Goal: Transaction & Acquisition: Purchase product/service

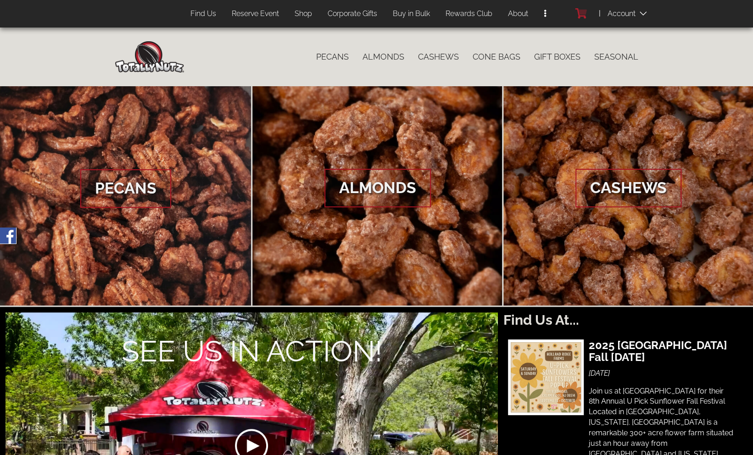
click at [579, 11] on icon at bounding box center [582, 12] width 8 height 5
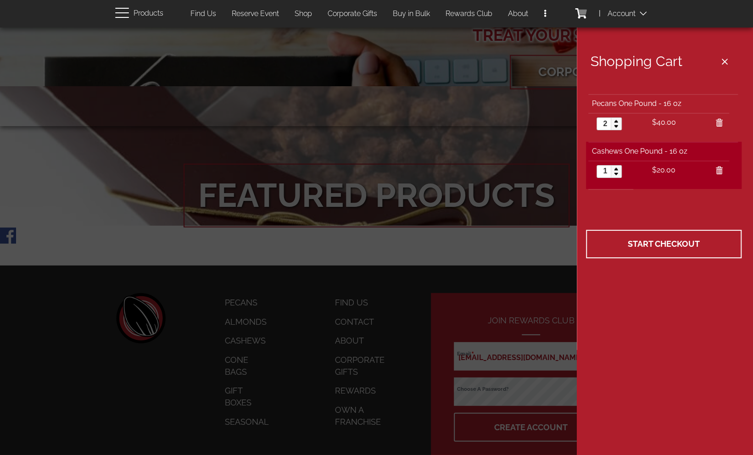
scroll to position [1519, 0]
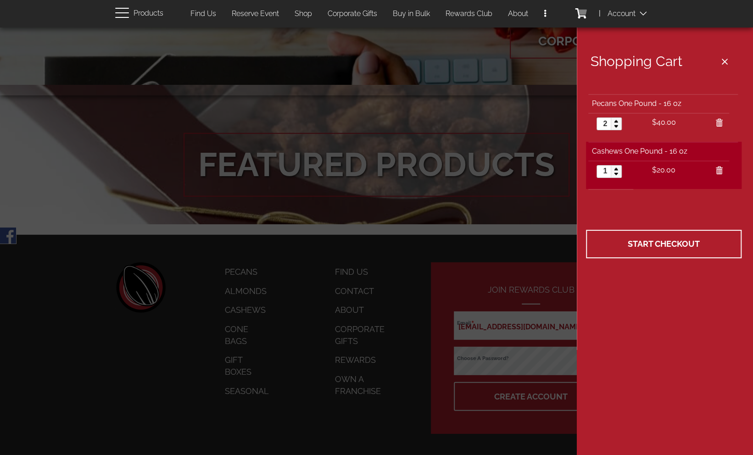
click at [623, 12] on span at bounding box center [631, 13] width 46 height 18
click at [634, 28] on span "Log In" at bounding box center [637, 29] width 21 height 9
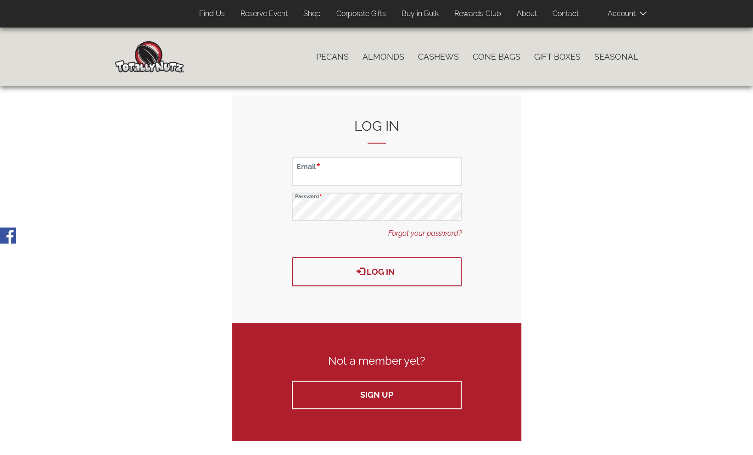
type input "[EMAIL_ADDRESS][DOMAIN_NAME]"
click at [389, 270] on button "Log in" at bounding box center [377, 272] width 170 height 29
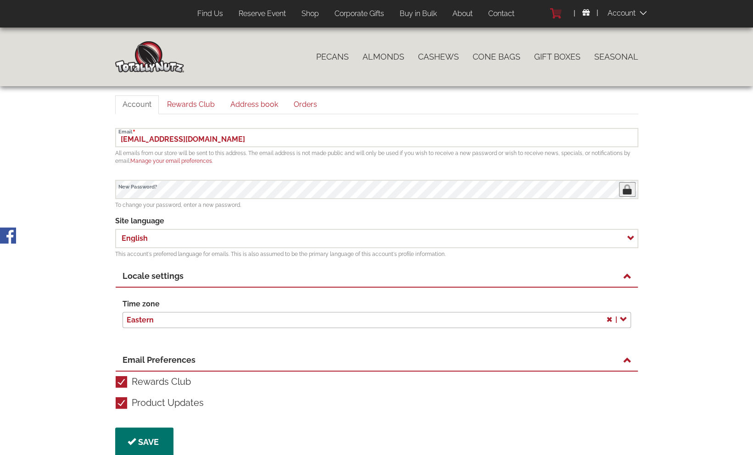
click at [560, 11] on icon at bounding box center [557, 12] width 8 height 5
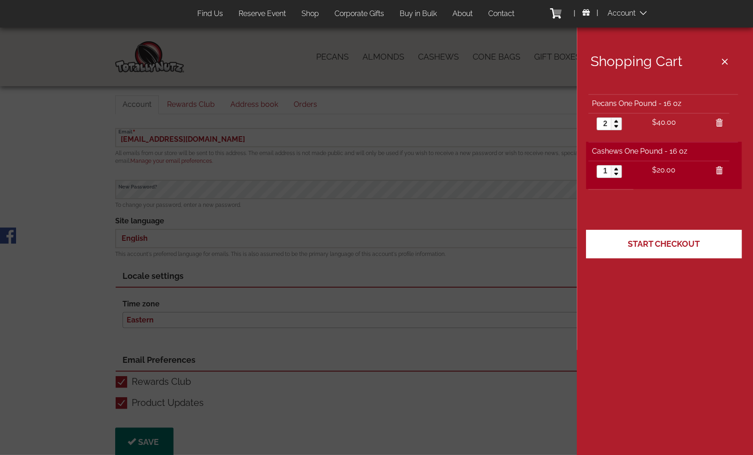
click at [665, 246] on span "Start Checkout" at bounding box center [664, 244] width 72 height 10
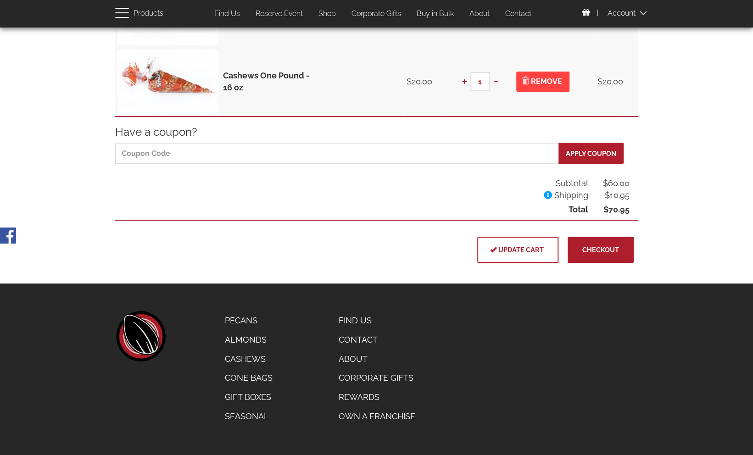
scroll to position [198, 0]
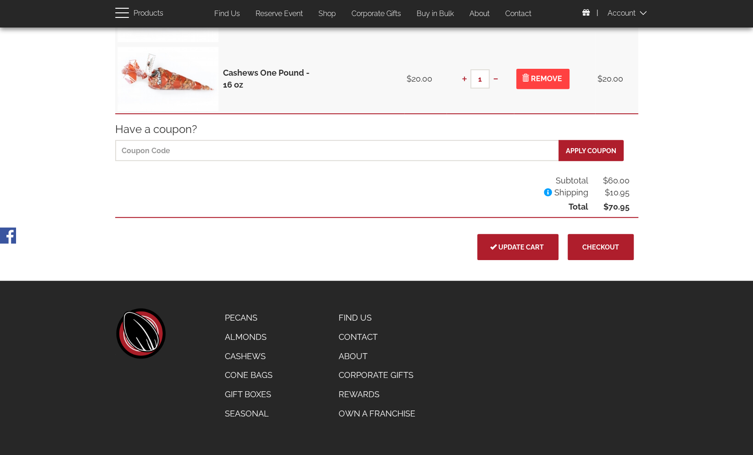
click at [524, 248] on span "Update cart" at bounding box center [518, 247] width 52 height 8
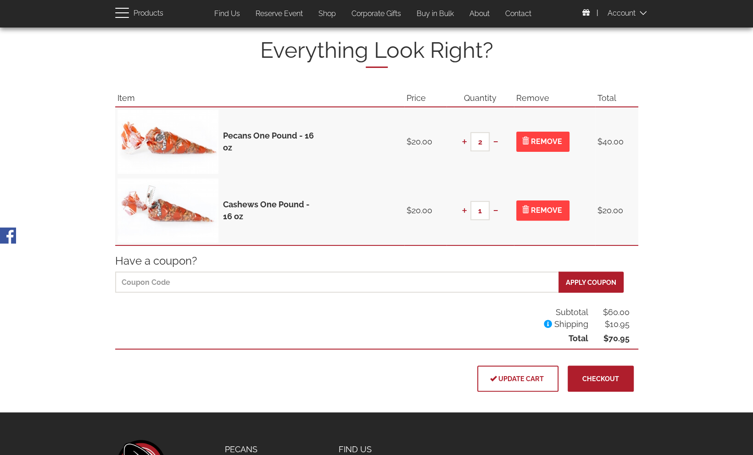
scroll to position [46, 0]
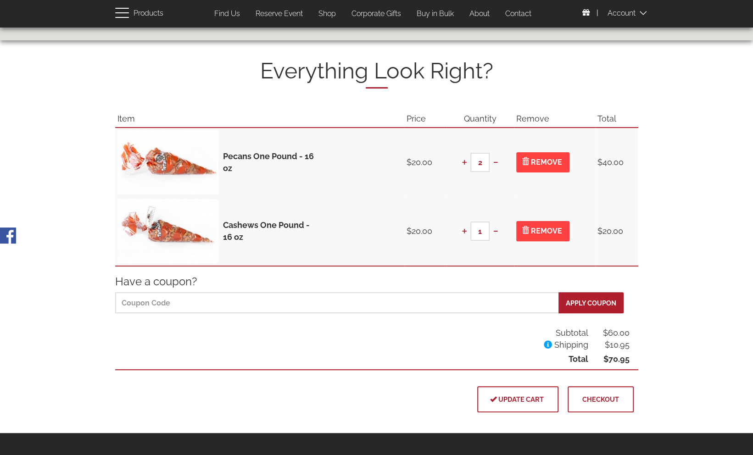
click at [615, 402] on span "Checkout" at bounding box center [601, 400] width 37 height 8
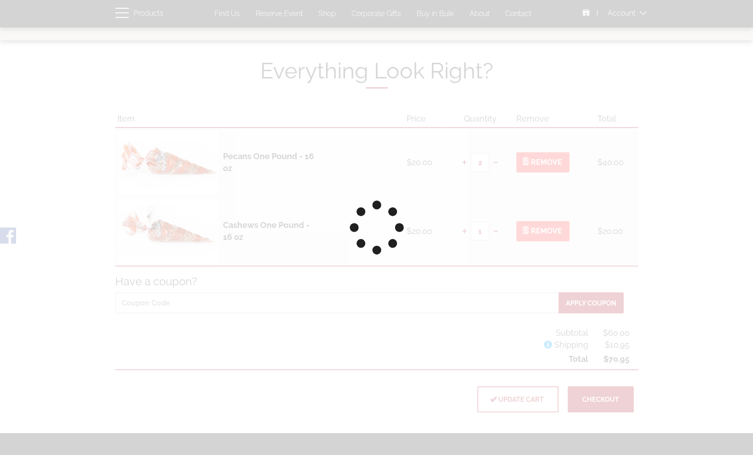
scroll to position [46, 0]
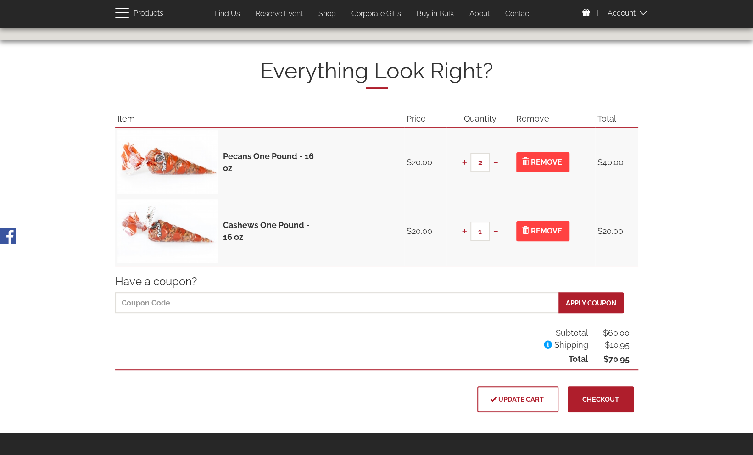
scroll to position [46, 0]
click at [224, 13] on link "Find Us" at bounding box center [227, 14] width 39 height 18
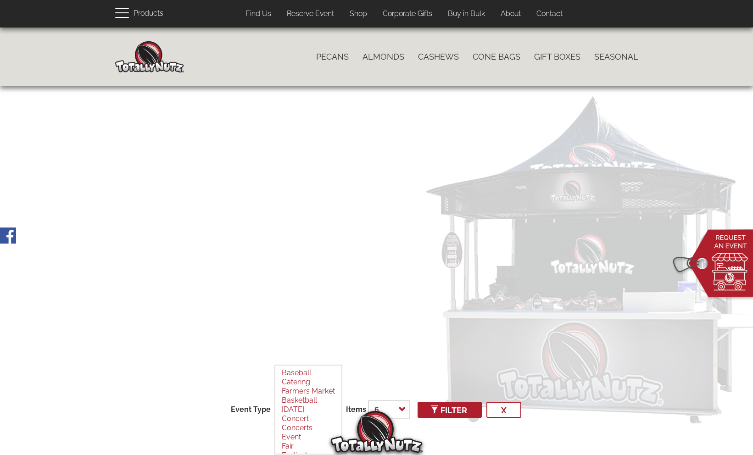
select select
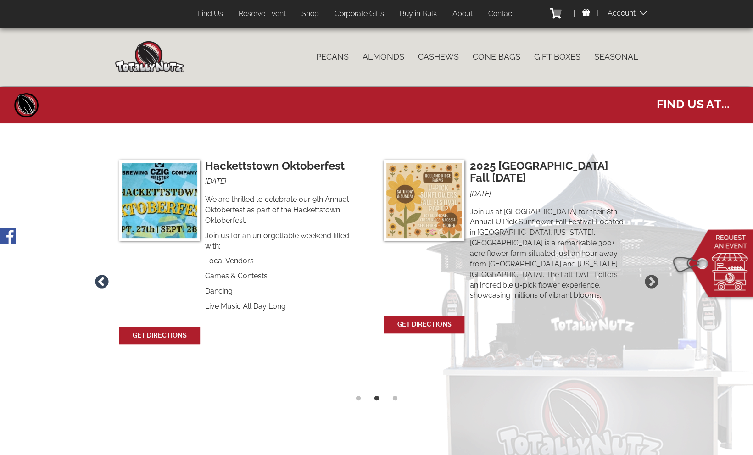
click at [105, 273] on button "Previous" at bounding box center [101, 282] width 19 height 19
click at [104, 273] on button "Previous" at bounding box center [101, 282] width 19 height 19
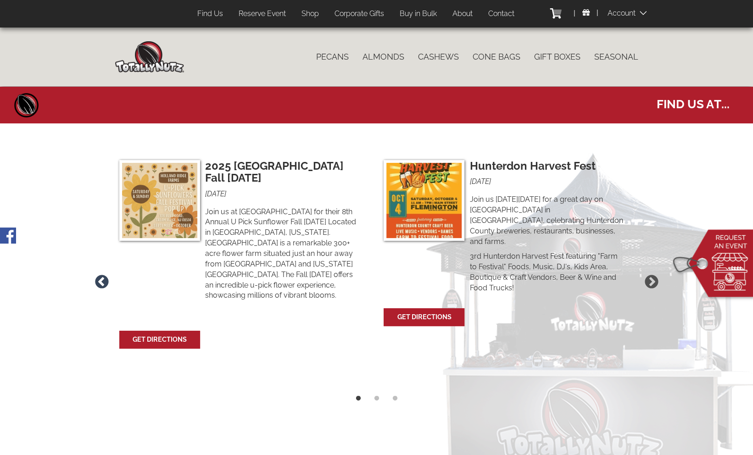
click at [104, 273] on button "Previous" at bounding box center [101, 282] width 19 height 19
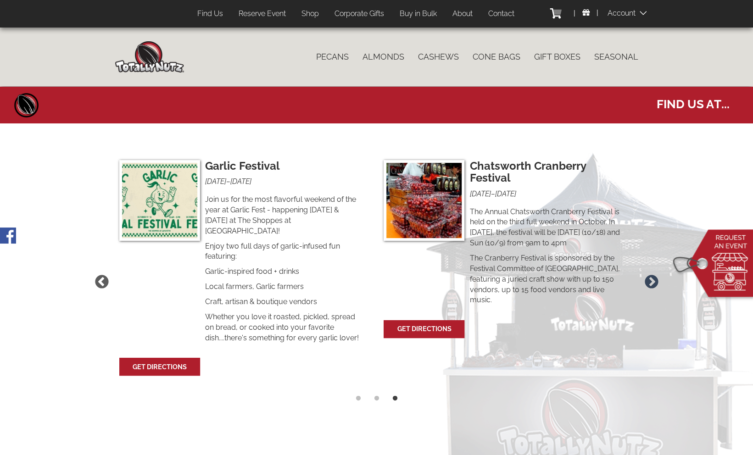
click at [651, 273] on button "Next" at bounding box center [651, 282] width 19 height 19
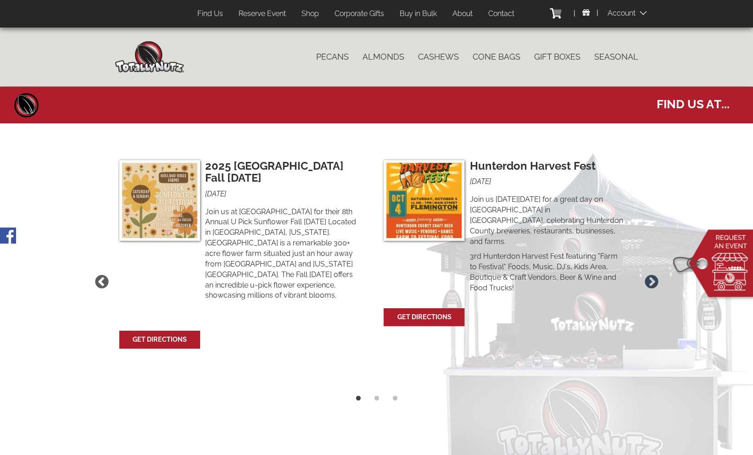
click at [651, 275] on button "Next" at bounding box center [651, 282] width 19 height 19
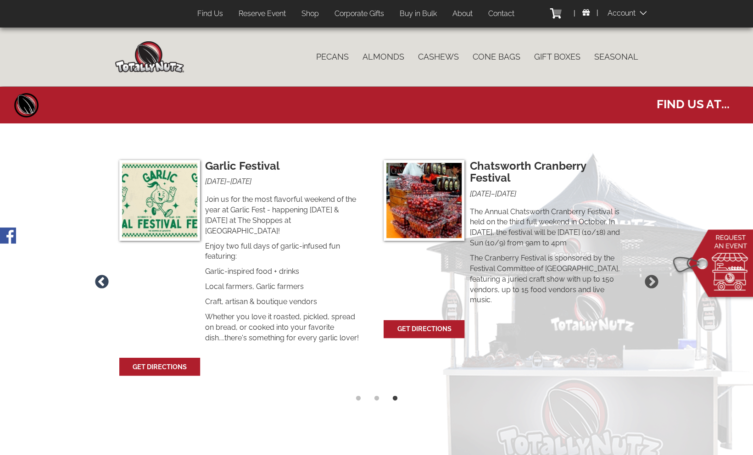
click at [102, 274] on button "Previous" at bounding box center [101, 282] width 19 height 19
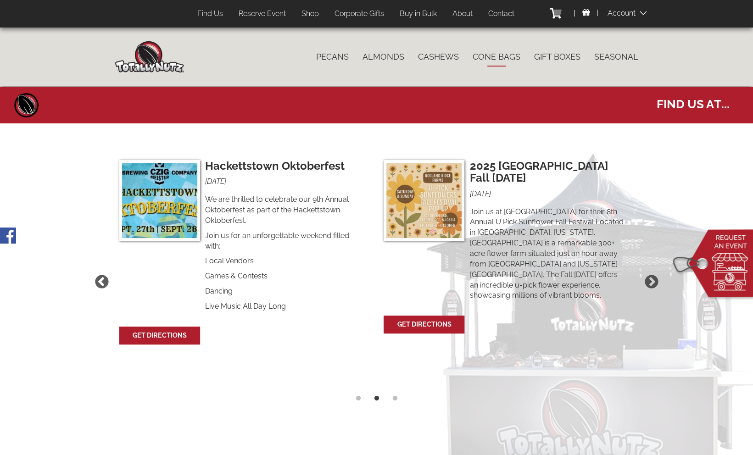
click at [489, 57] on link "Cone Bags" at bounding box center [497, 56] width 62 height 19
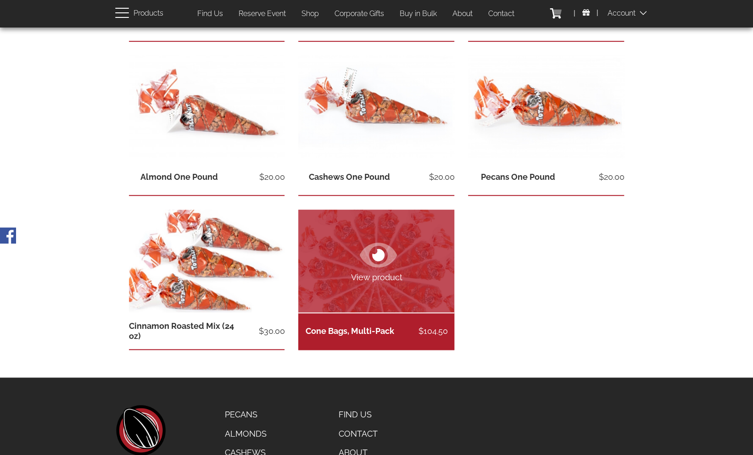
scroll to position [414, 0]
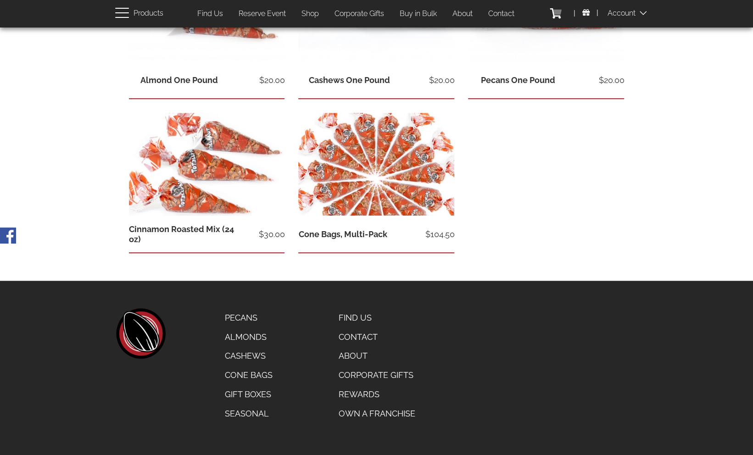
click at [257, 391] on link "Gift Boxes" at bounding box center [249, 394] width 62 height 19
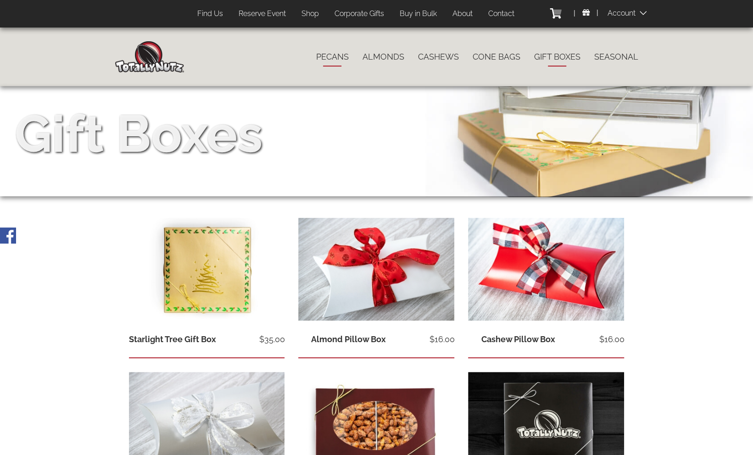
click at [331, 59] on link "Pecans" at bounding box center [332, 56] width 46 height 19
click at [329, 57] on link "Pecans" at bounding box center [332, 56] width 46 height 19
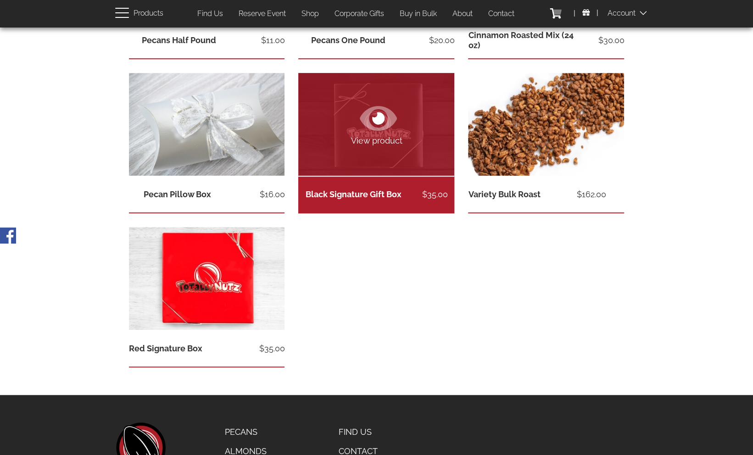
scroll to position [321, 0]
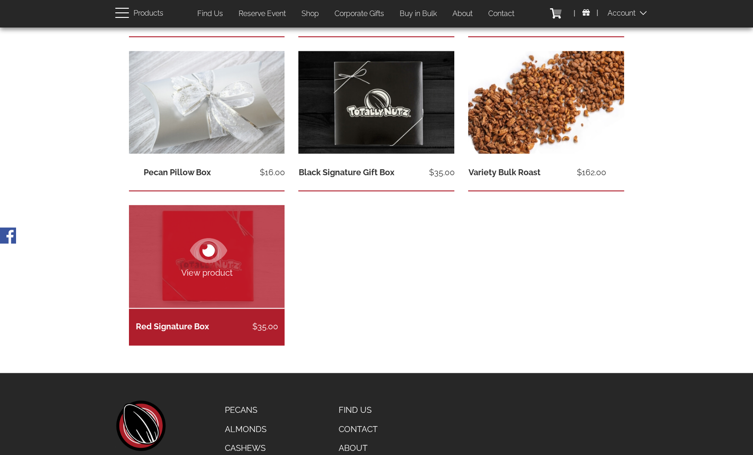
click at [201, 278] on span "View product" at bounding box center [207, 273] width 156 height 12
click at [209, 256] on icon at bounding box center [209, 251] width 12 height 12
click at [207, 275] on span "View product" at bounding box center [207, 273] width 156 height 12
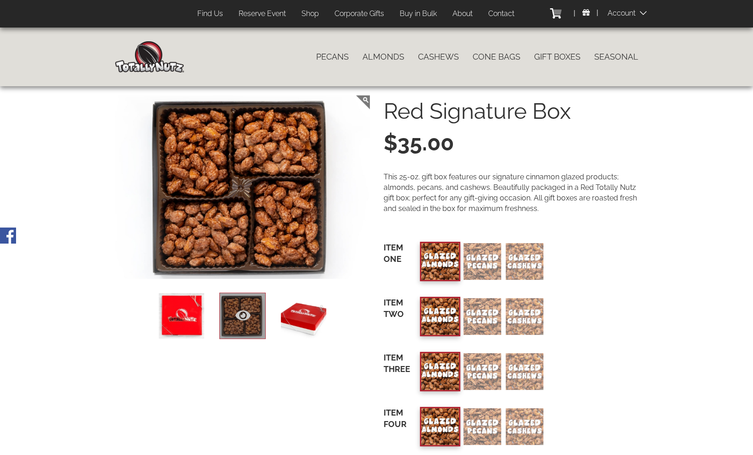
drag, startPoint x: 669, startPoint y: 6, endPoint x: 648, endPoint y: 17, distance: 24.3
click at [648, 17] on header "Products User account menu Rewards Account Settings Orders Log Out 2 items Top …" at bounding box center [376, 14] width 753 height 28
click at [561, 11] on icon at bounding box center [557, 12] width 8 height 5
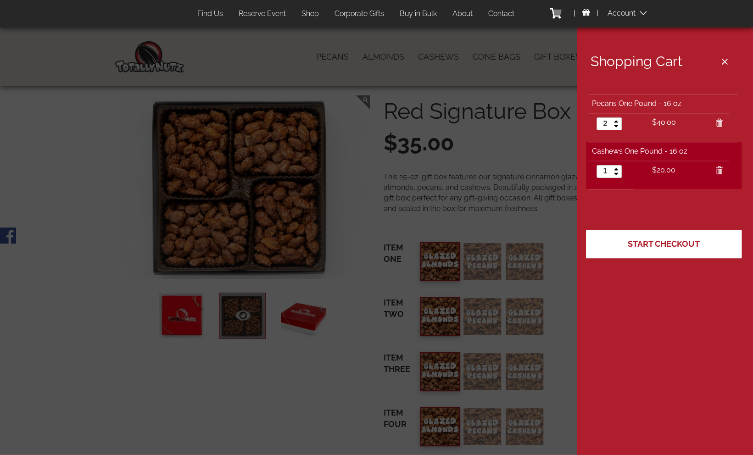
click at [657, 243] on span "Start Checkout" at bounding box center [664, 244] width 72 height 10
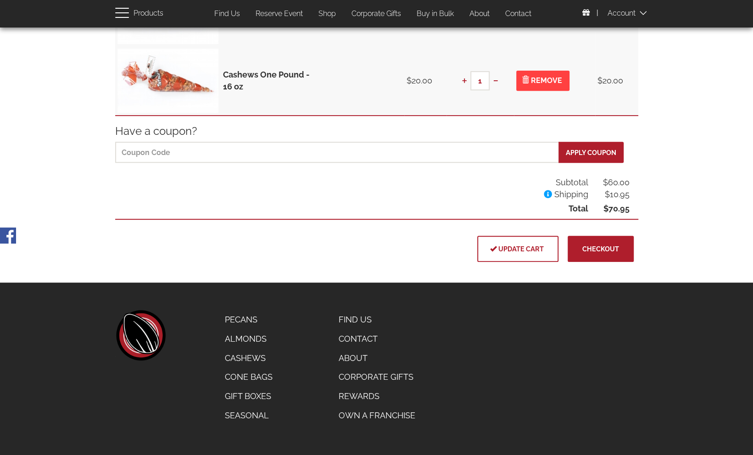
scroll to position [198, 0]
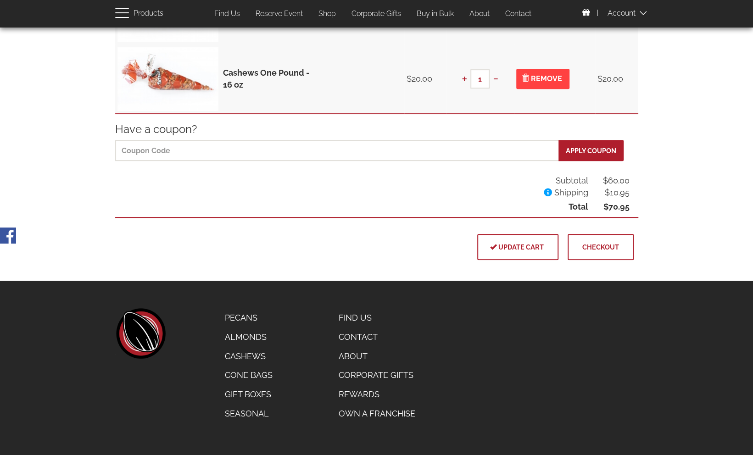
click at [616, 250] on span "Checkout" at bounding box center [601, 247] width 37 height 8
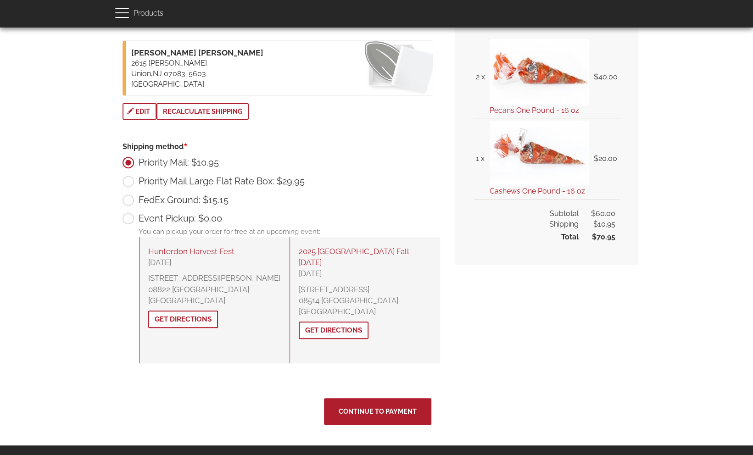
scroll to position [184, 0]
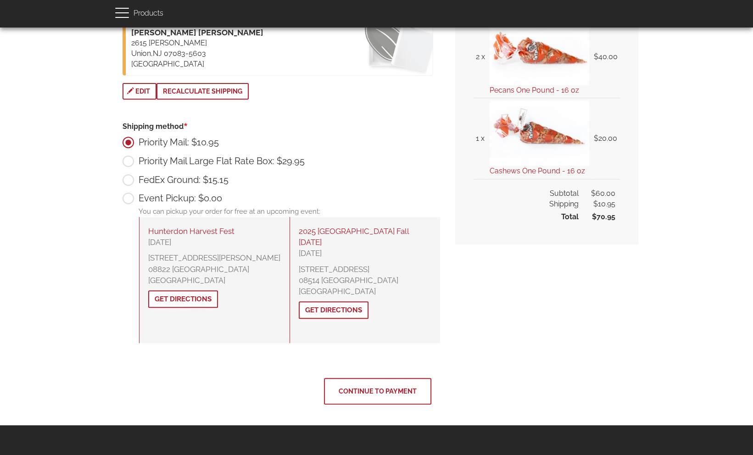
click at [377, 387] on span "Continue to Payment" at bounding box center [378, 391] width 78 height 8
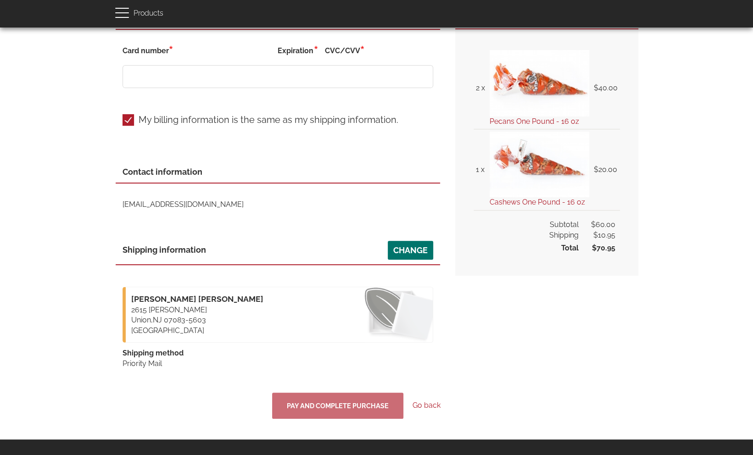
scroll to position [138, 0]
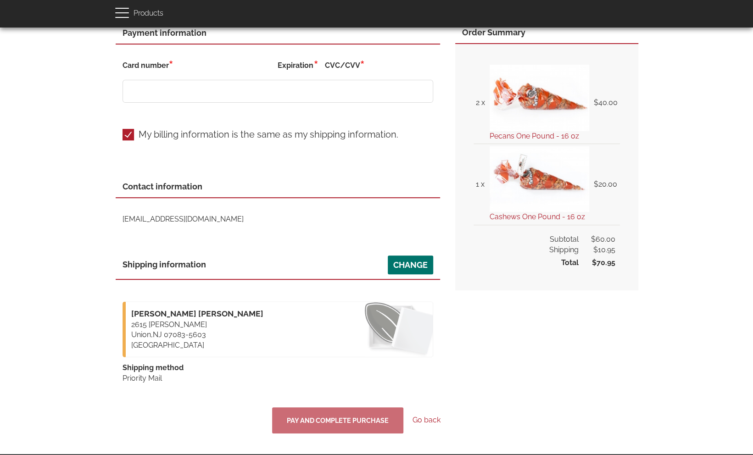
click at [128, 134] on label "My billing information is the same as my shipping information." at bounding box center [261, 134] width 276 height 11
checkbox input "false"
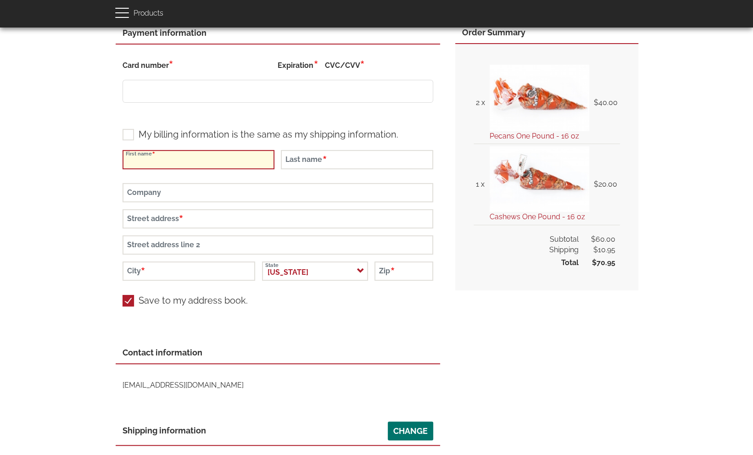
click at [213, 157] on input "First name" at bounding box center [199, 159] width 152 height 19
type input "Kenneth"
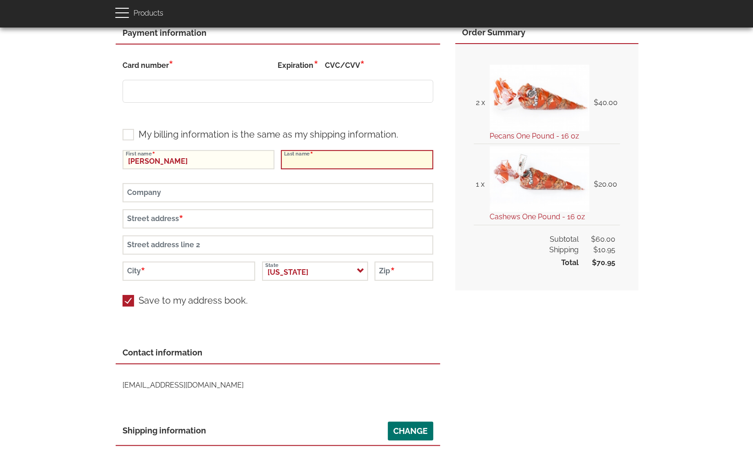
type input "[PERSON_NAME]"
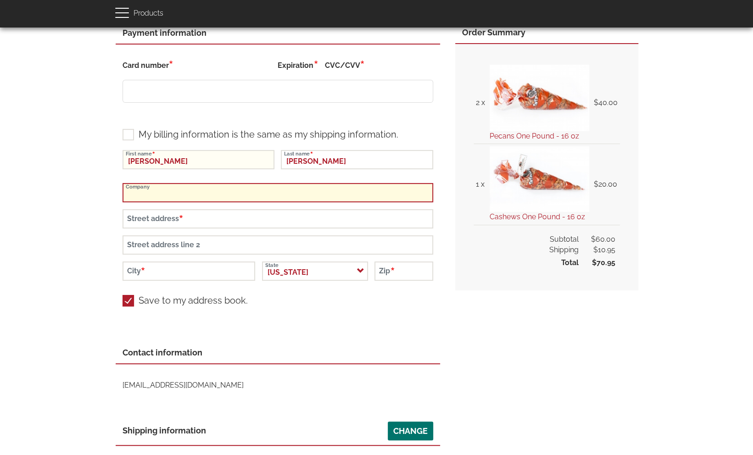
type input "158549659"
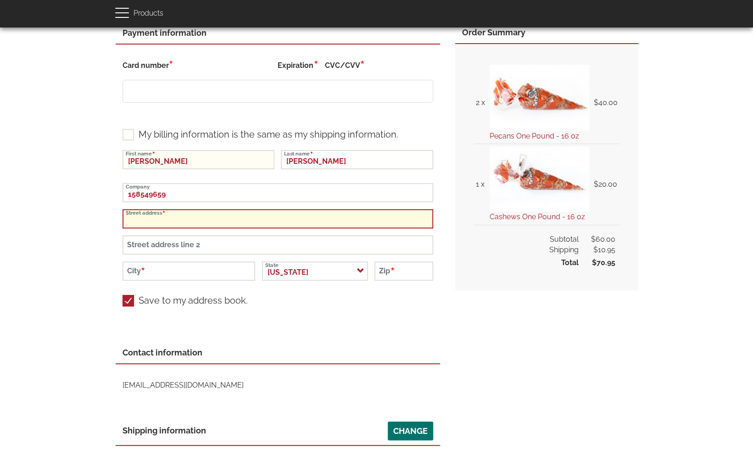
type input "2615 [PERSON_NAME]"
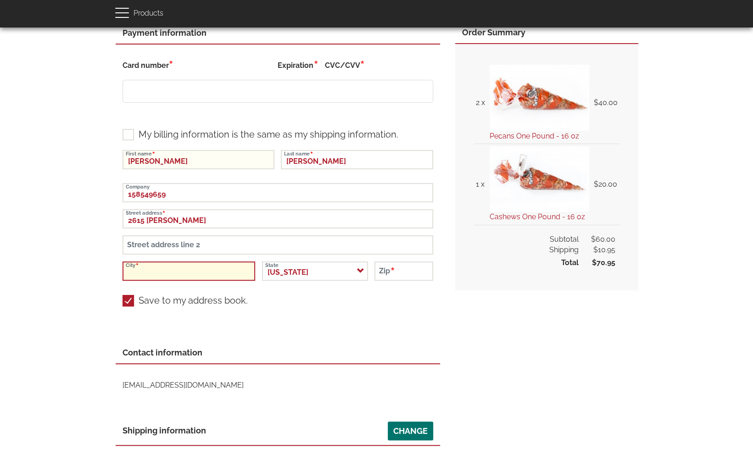
type input "Union"
type input "07083"
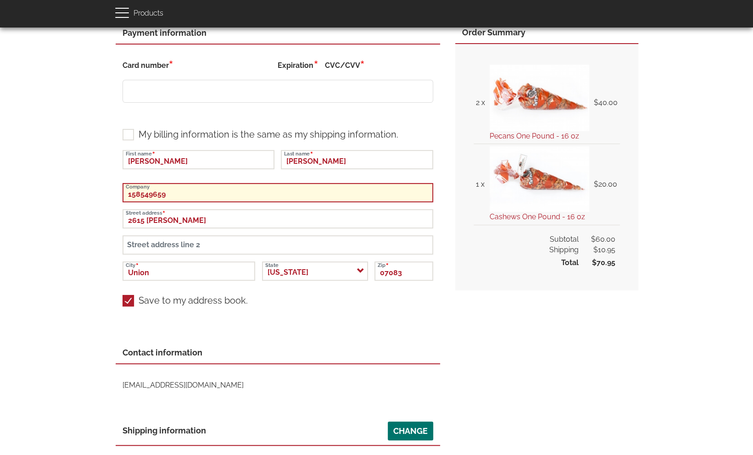
drag, startPoint x: 186, startPoint y: 197, endPoint x: 101, endPoint y: 189, distance: 84.9
click at [101, 189] on div "Close navigation Main navigation Home Catalog menu navigation Pecans Almonds Ca…" at bounding box center [376, 245] width 753 height 710
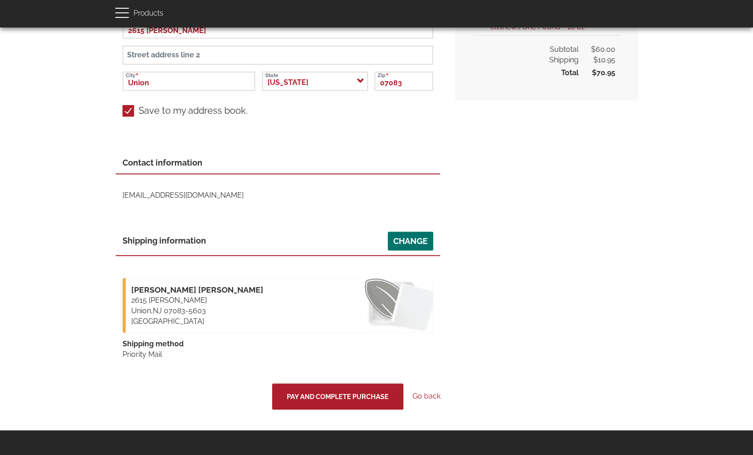
scroll to position [361, 0]
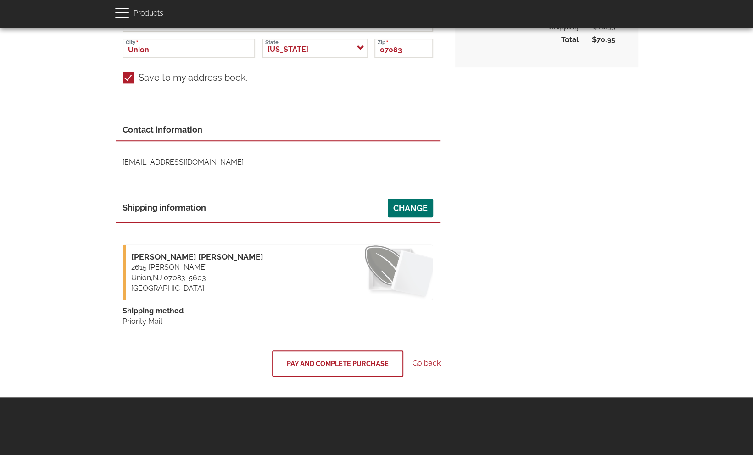
click at [328, 363] on span "Pay and complete purchase" at bounding box center [338, 364] width 102 height 8
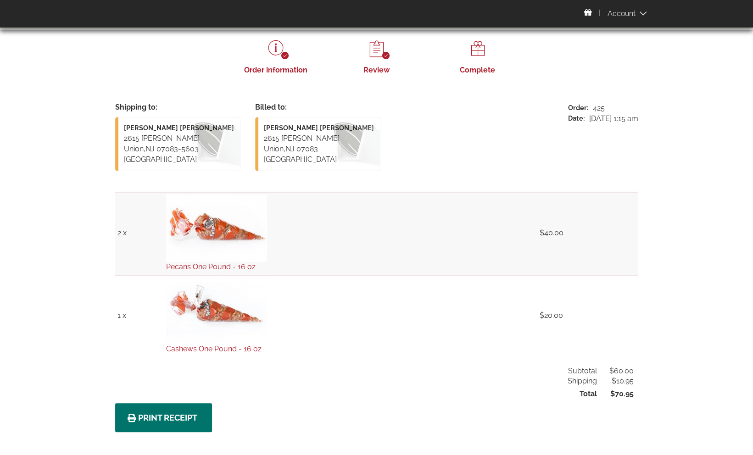
scroll to position [92, 0]
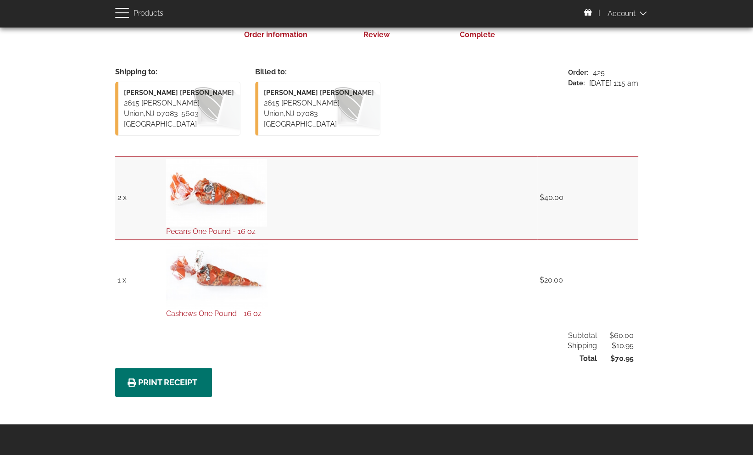
click at [621, 11] on span at bounding box center [631, 13] width 46 height 18
click at [629, 56] on span "Log Out" at bounding box center [641, 55] width 28 height 9
